Goal: Navigation & Orientation: Find specific page/section

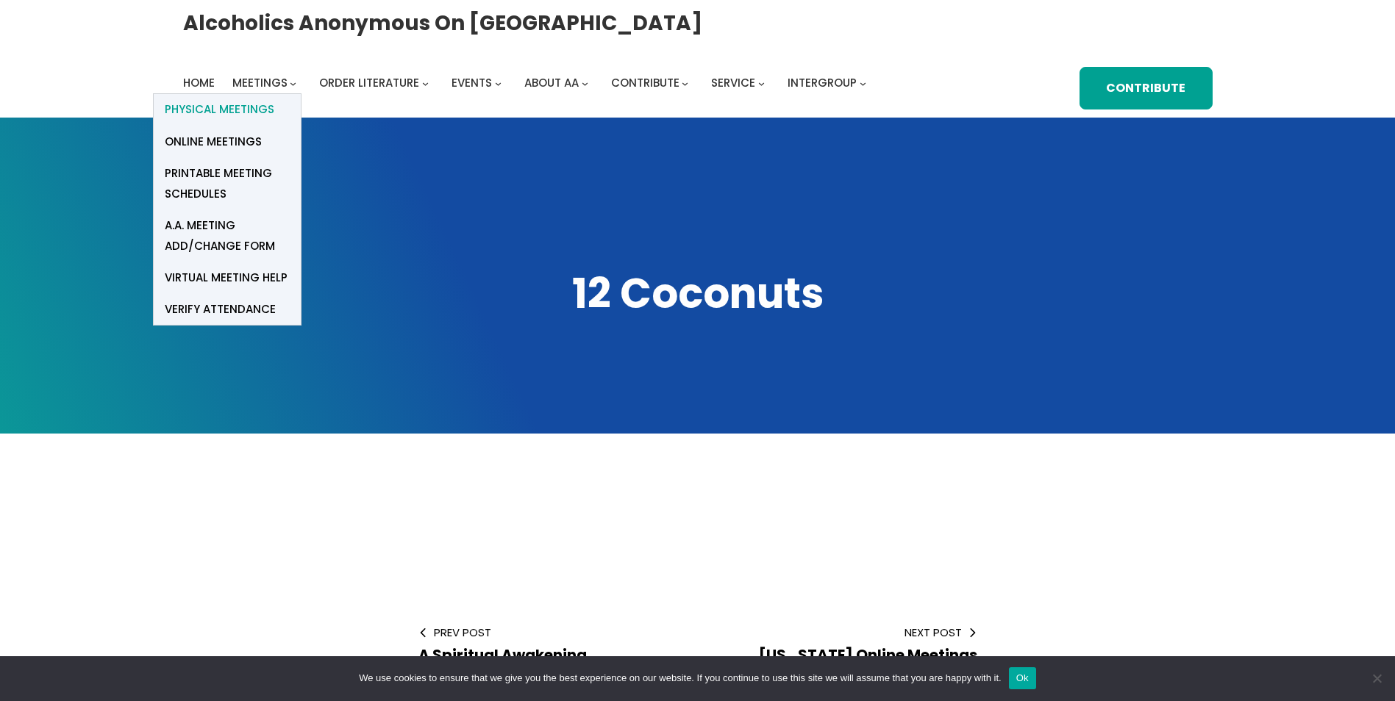
click at [258, 108] on span "Physical Meetings" at bounding box center [220, 109] width 110 height 21
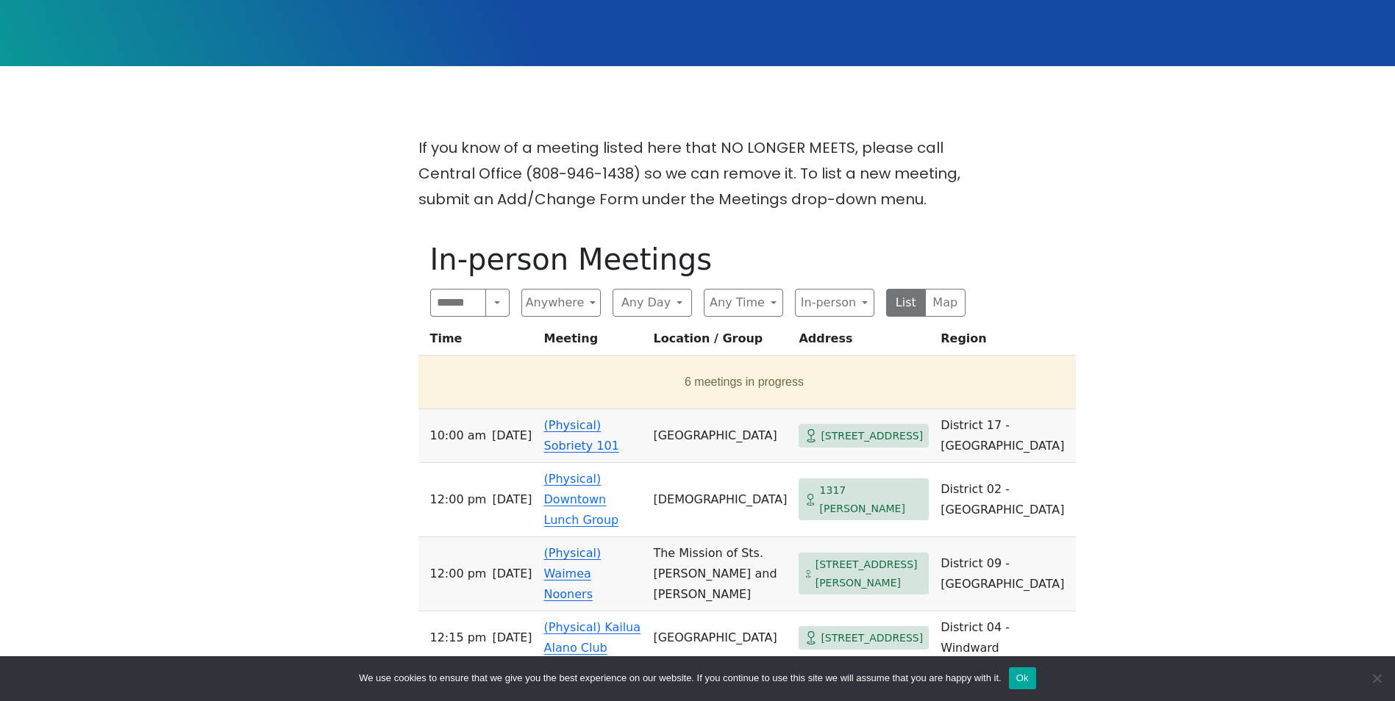
scroll to position [369, 0]
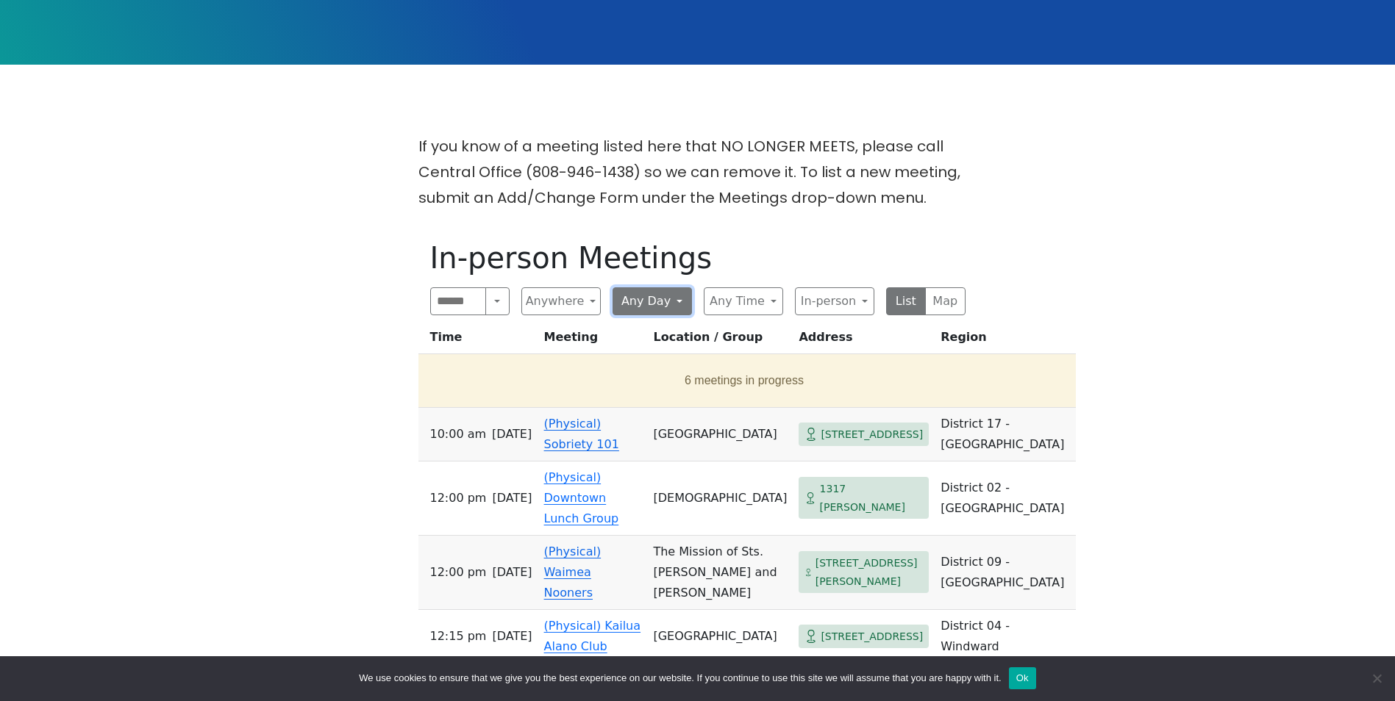
click at [665, 299] on button "Any Day" at bounding box center [651, 301] width 79 height 28
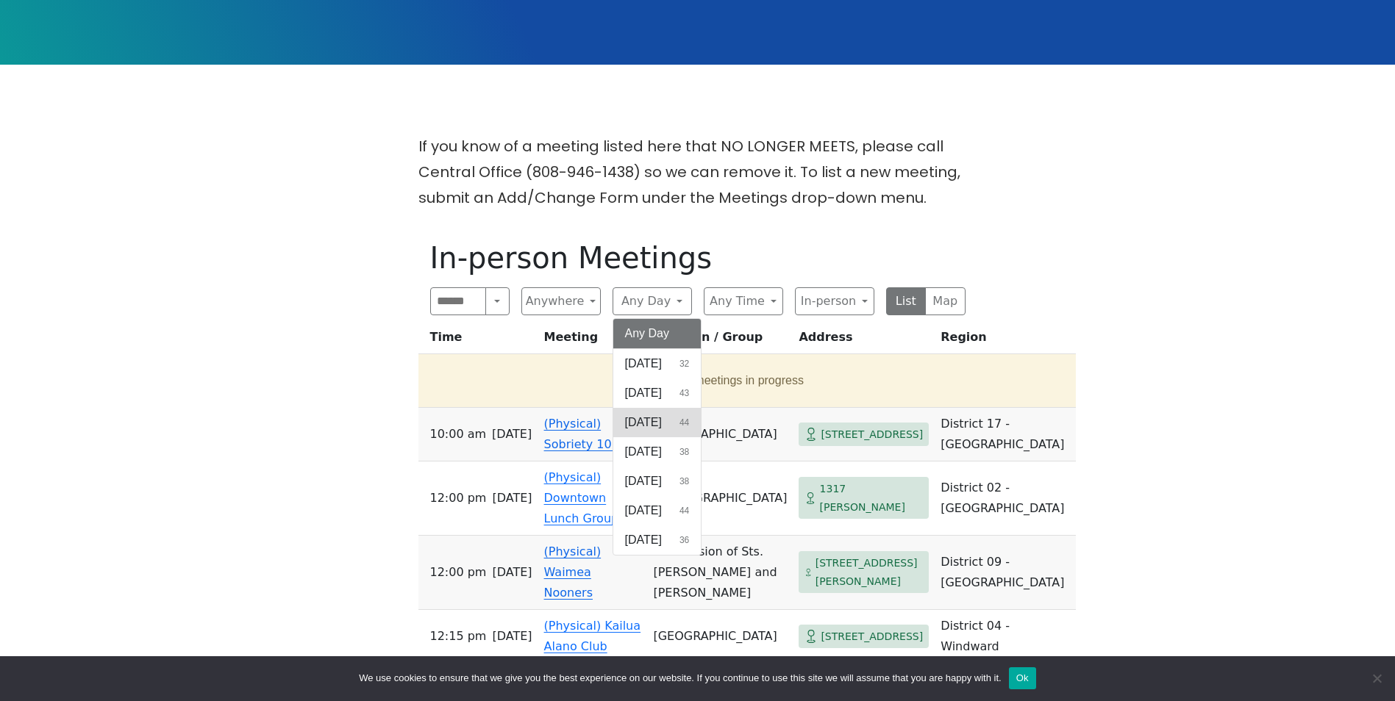
click at [648, 421] on span "[DATE]" at bounding box center [643, 423] width 37 height 18
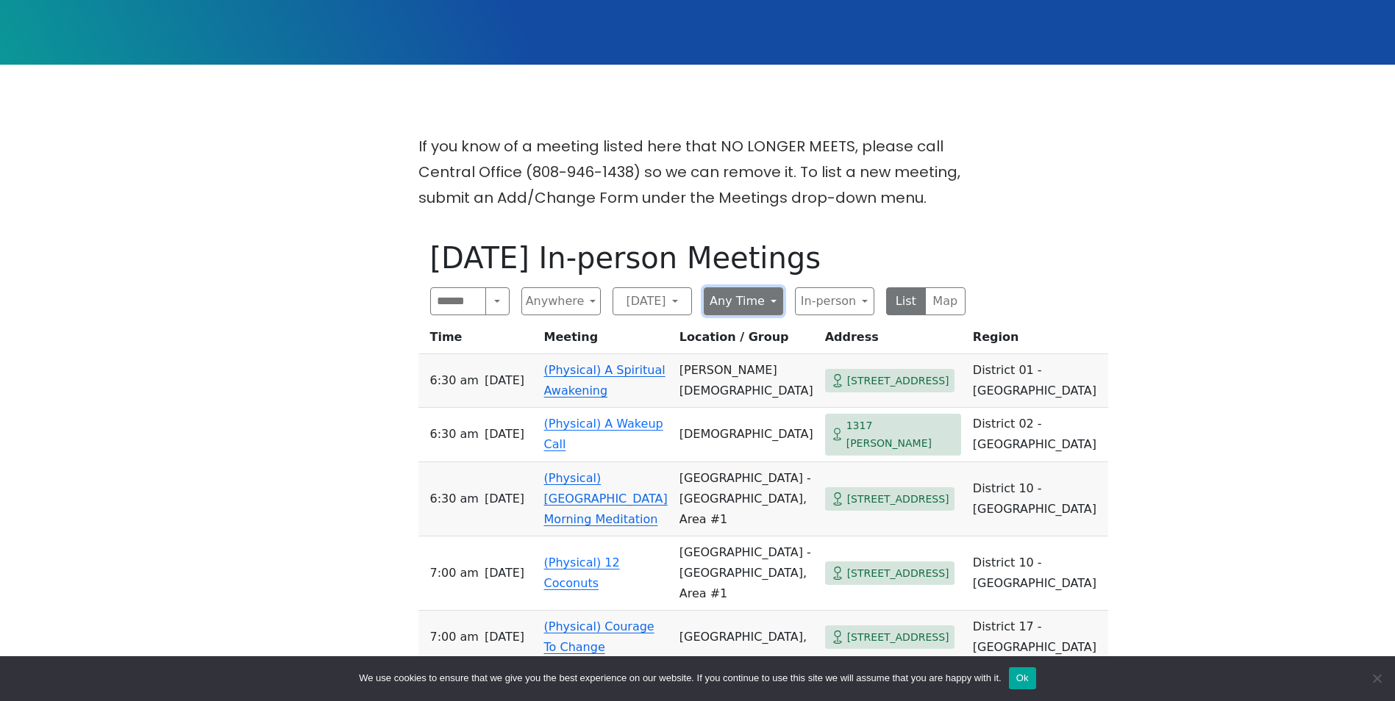
click at [751, 307] on button "Any Time" at bounding box center [743, 301] width 79 height 28
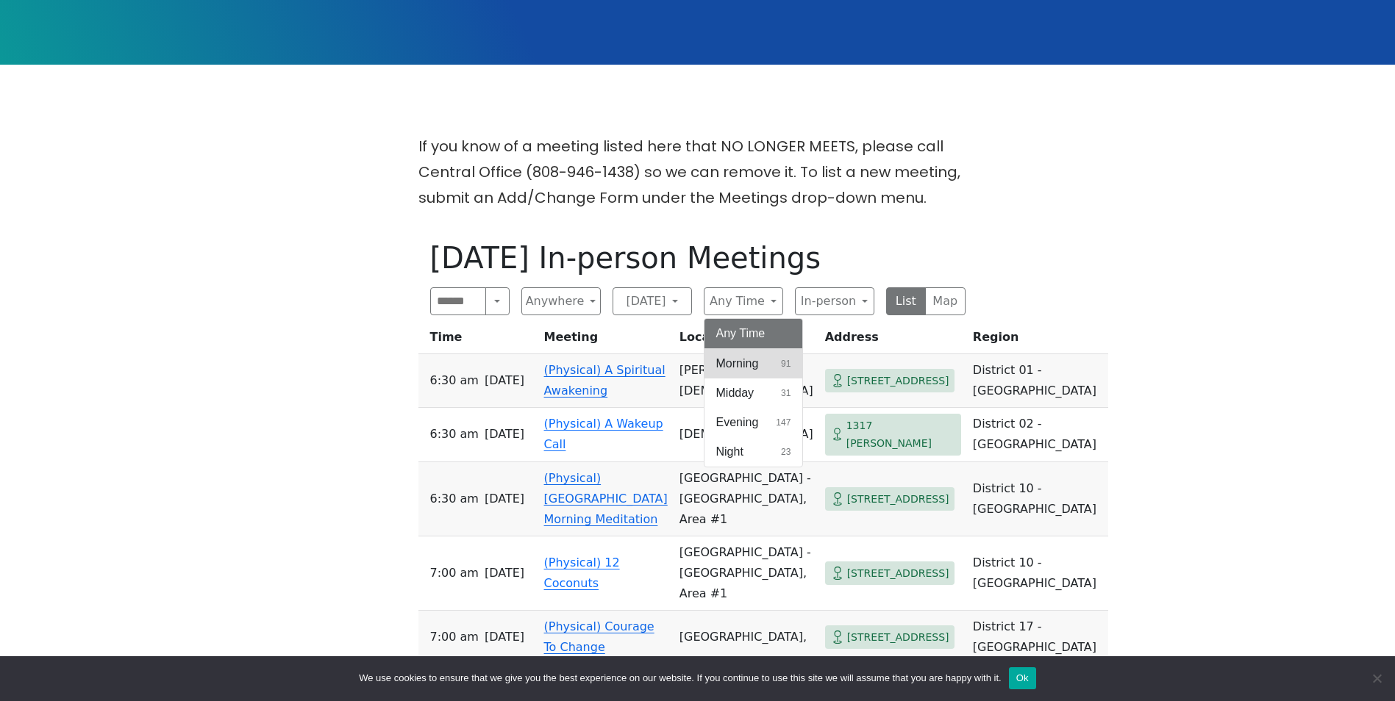
click at [752, 356] on span "Morning" at bounding box center [737, 364] width 43 height 18
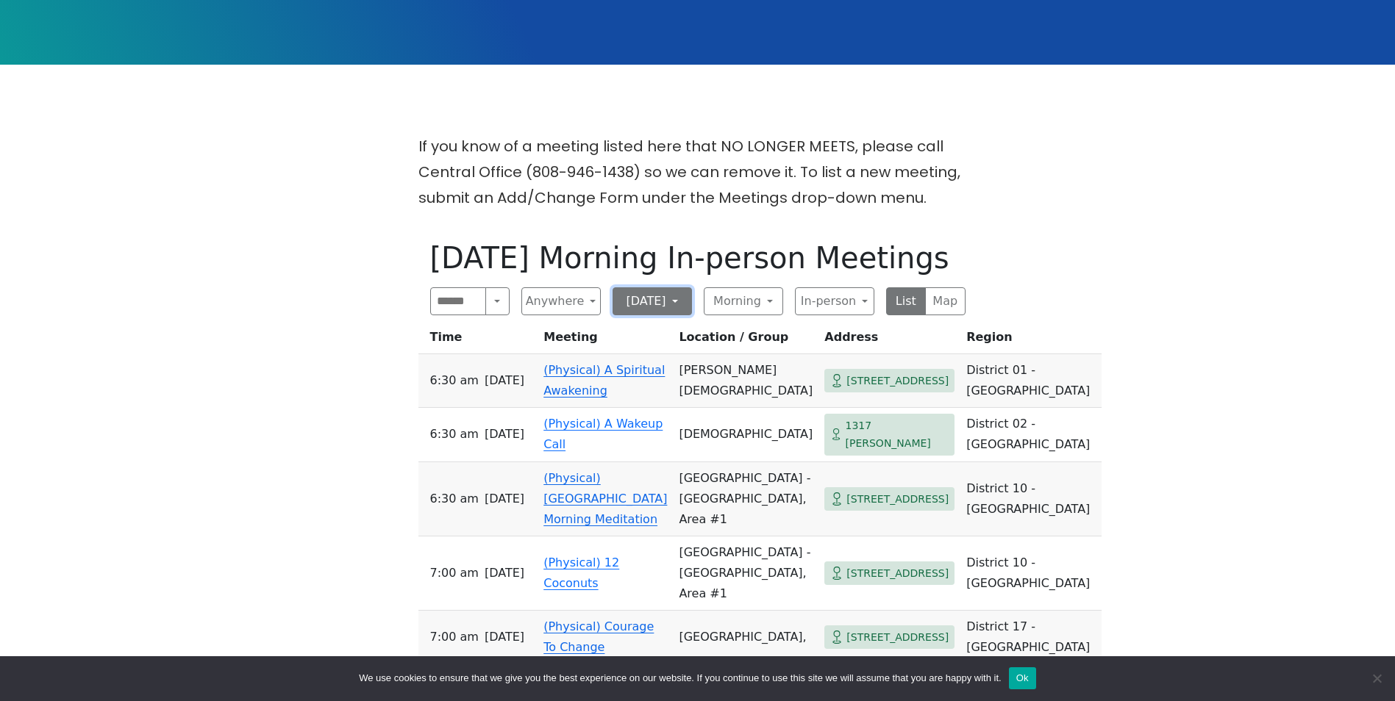
click at [656, 297] on button "[DATE]" at bounding box center [651, 301] width 79 height 28
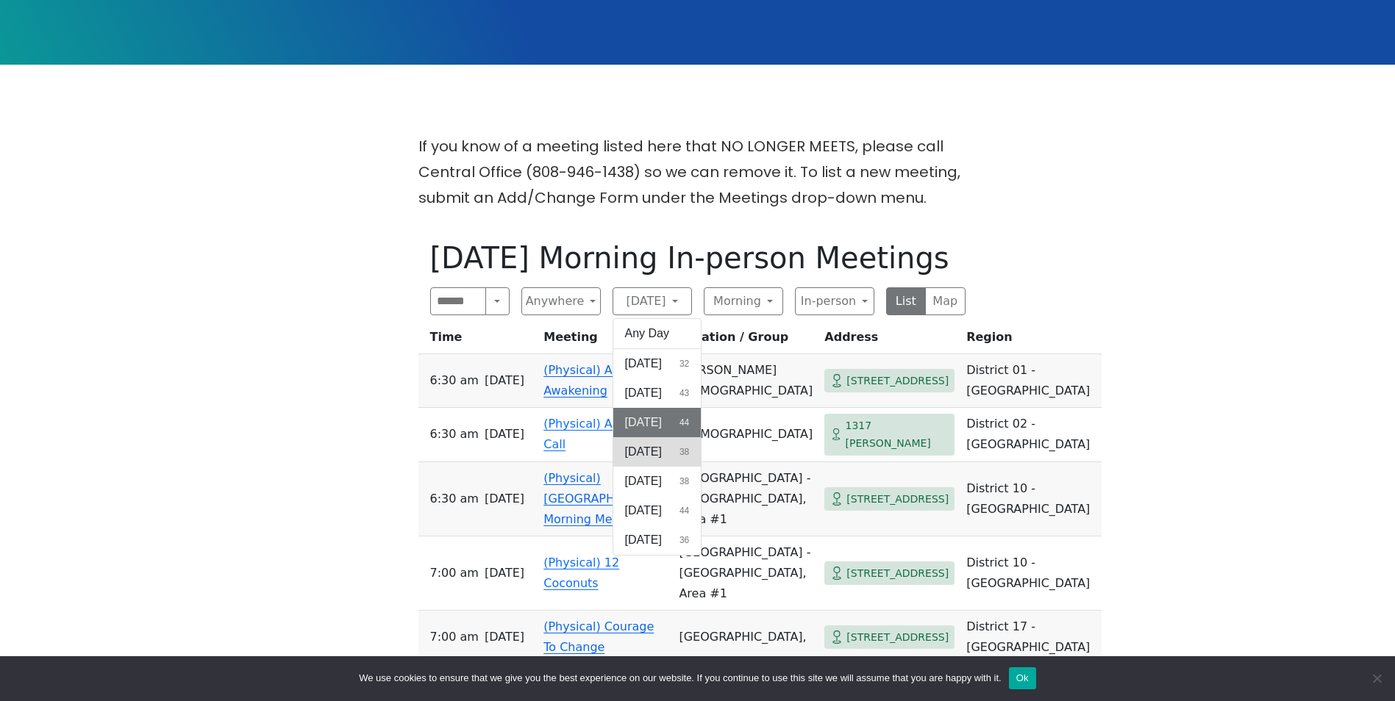
click at [662, 451] on span "[DATE]" at bounding box center [643, 452] width 37 height 18
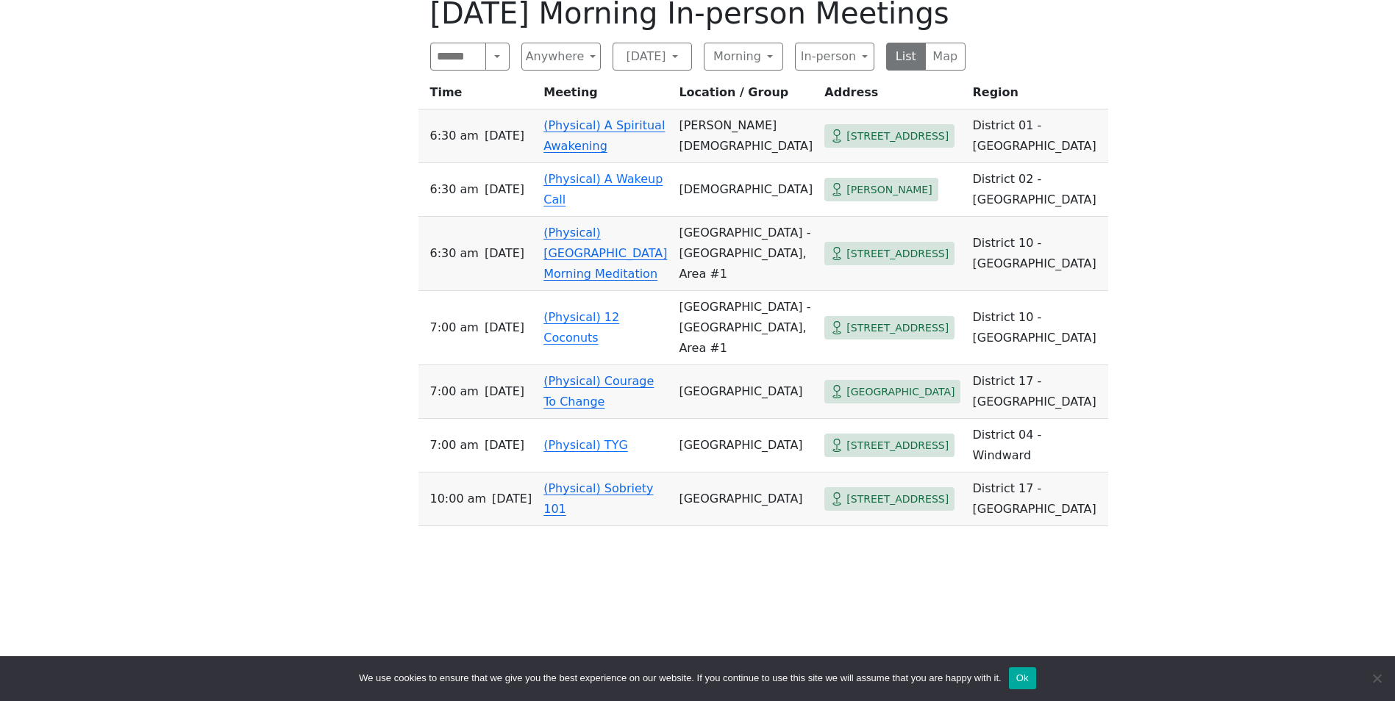
scroll to position [613, 0]
click at [581, 348] on td "(Physical) 12 Coconuts" at bounding box center [604, 329] width 135 height 74
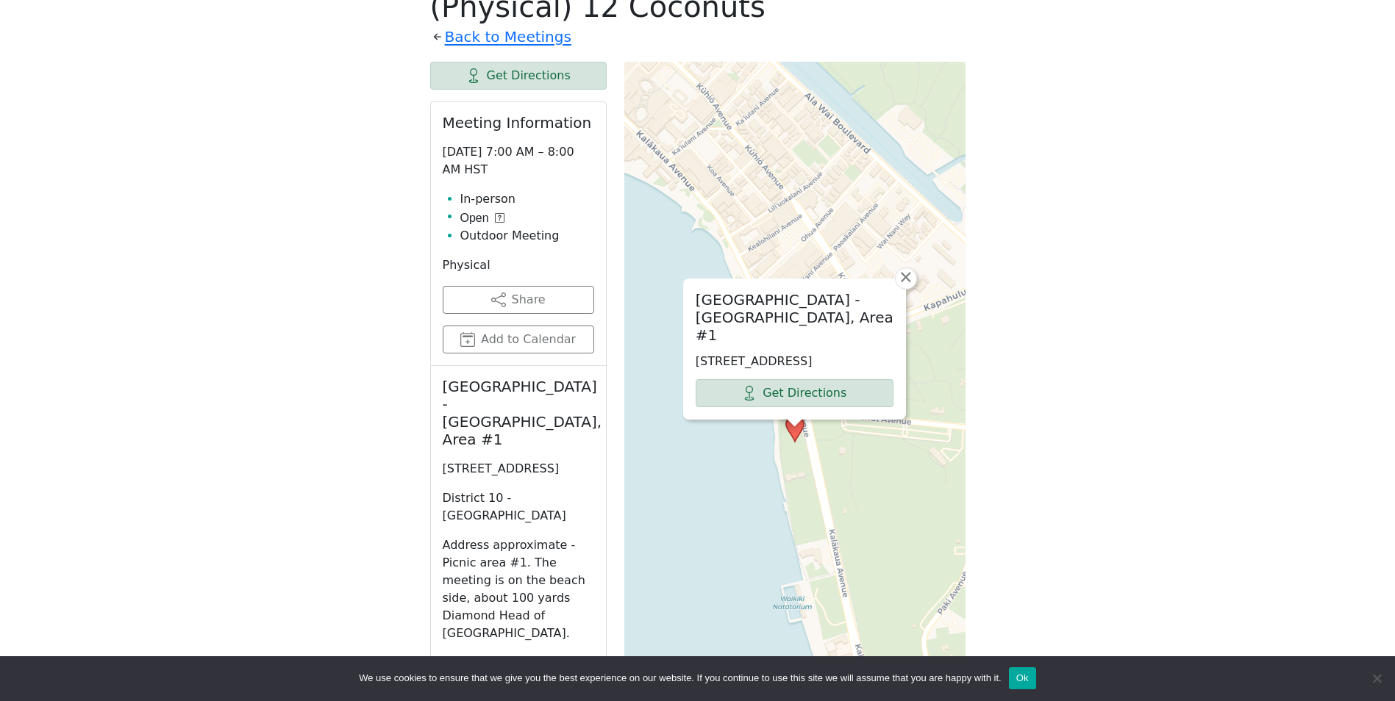
scroll to position [621, 0]
click at [801, 388] on link "Get Directions" at bounding box center [795, 393] width 198 height 28
